Goal: Answer question/provide support: Share knowledge or assist other users

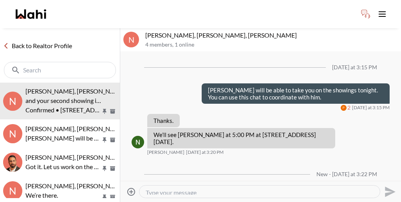
scroll to position [47, 0]
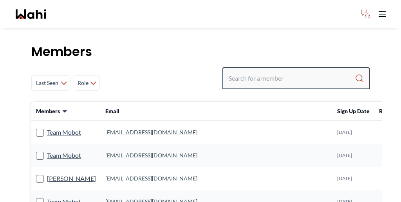
click at [285, 71] on input "Search input" at bounding box center [292, 78] width 126 height 14
paste input "ritu"
type input "ritu"
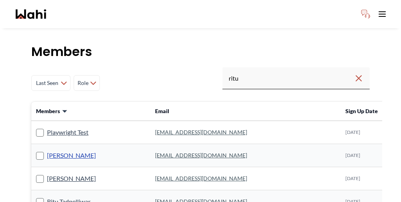
click at [47, 151] on link "Ritu Gill" at bounding box center [71, 156] width 49 height 10
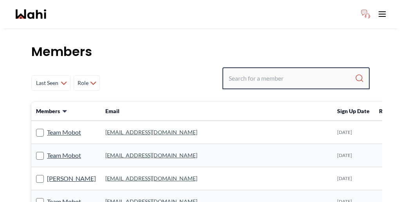
click at [325, 71] on input "Search input" at bounding box center [292, 78] width 126 height 14
paste input "[PERSON_NAME]"
type input "[PERSON_NAME]"
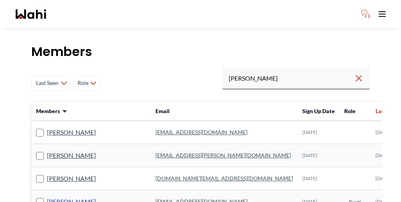
click at [64, 197] on link "David Rodriguez" at bounding box center [71, 202] width 49 height 10
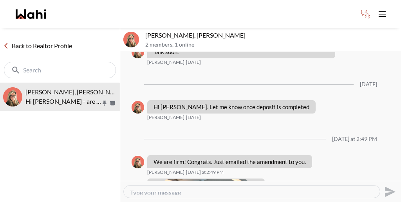
scroll to position [1109, 0]
